Goal: Task Accomplishment & Management: Manage account settings

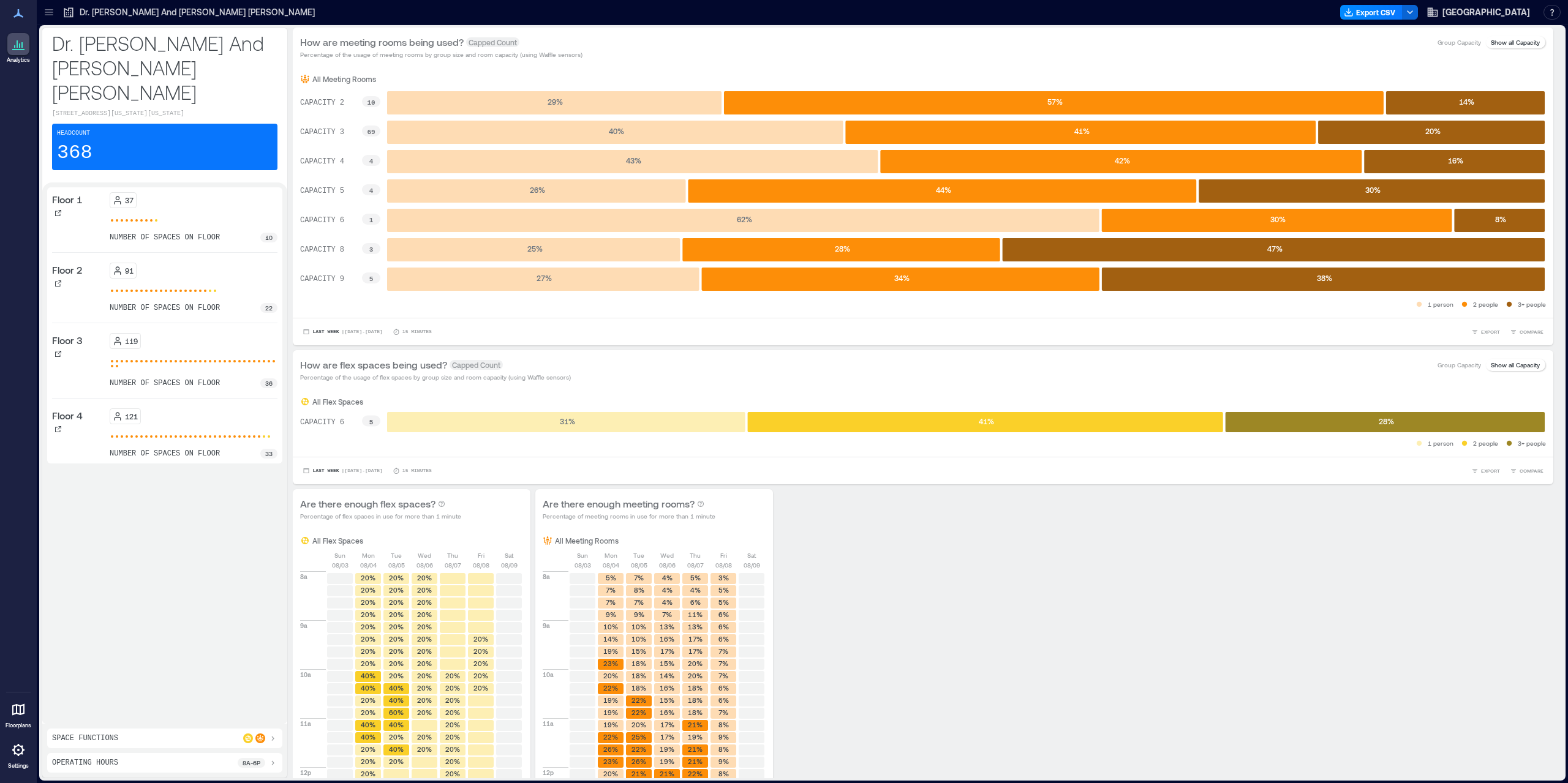
click at [17, 745] on icon at bounding box center [18, 751] width 15 height 15
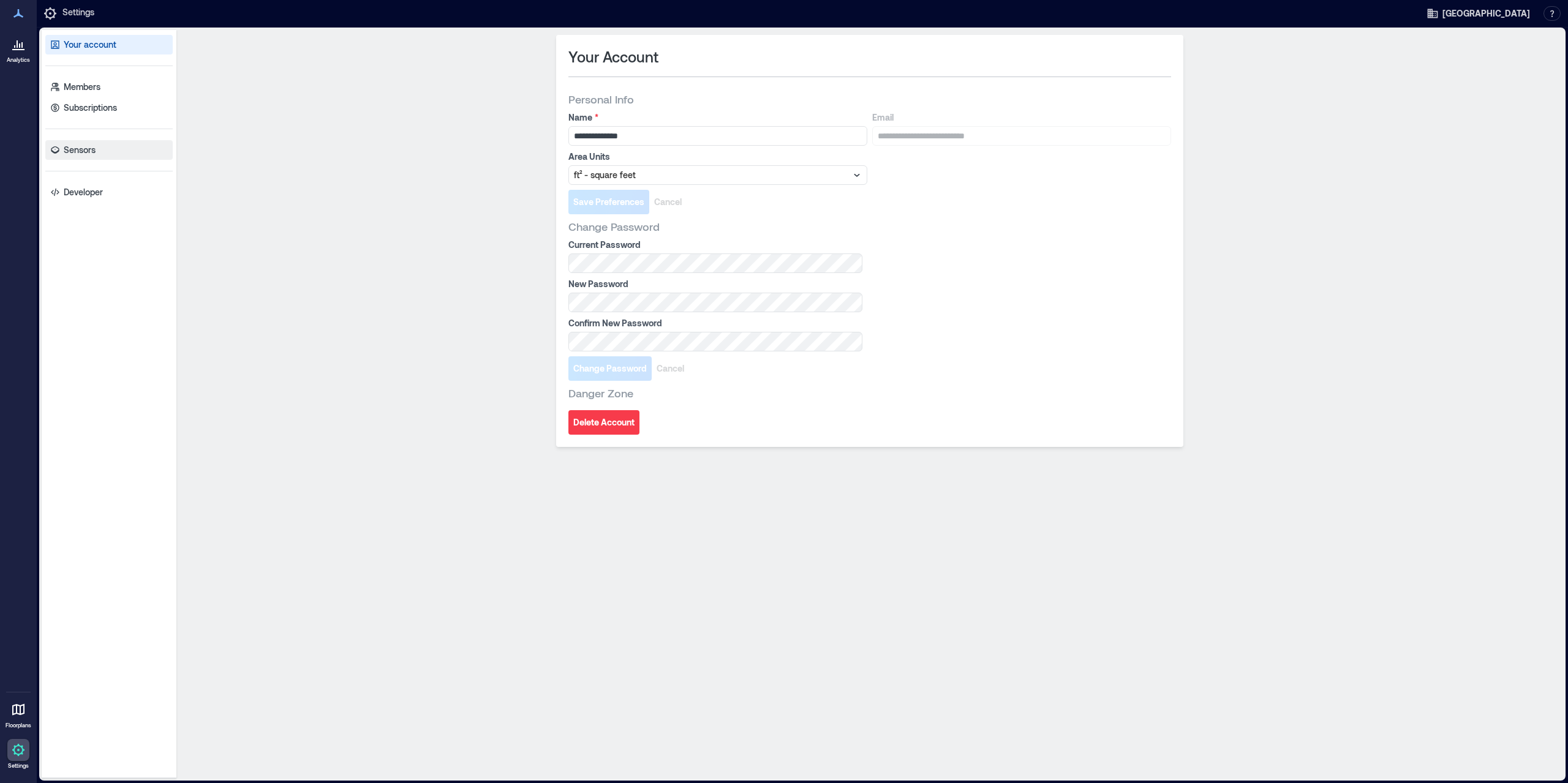
click at [96, 143] on link "Sensors" at bounding box center [109, 150] width 127 height 20
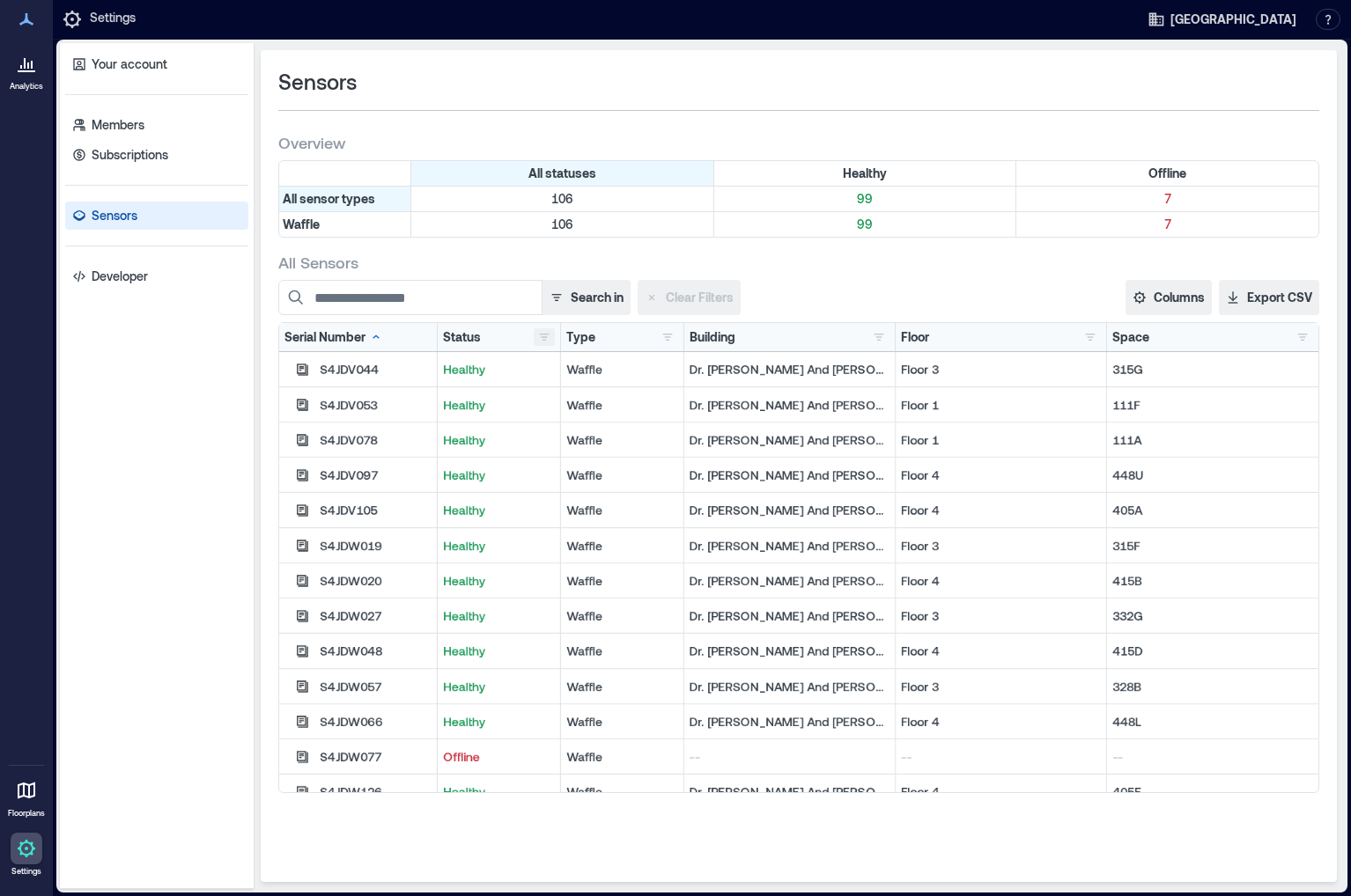
click at [547, 336] on button "button" at bounding box center [544, 337] width 21 height 17
click at [599, 404] on div "Offline 7" at bounding box center [598, 400] width 111 height 17
